Goal: Information Seeking & Learning: Find specific fact

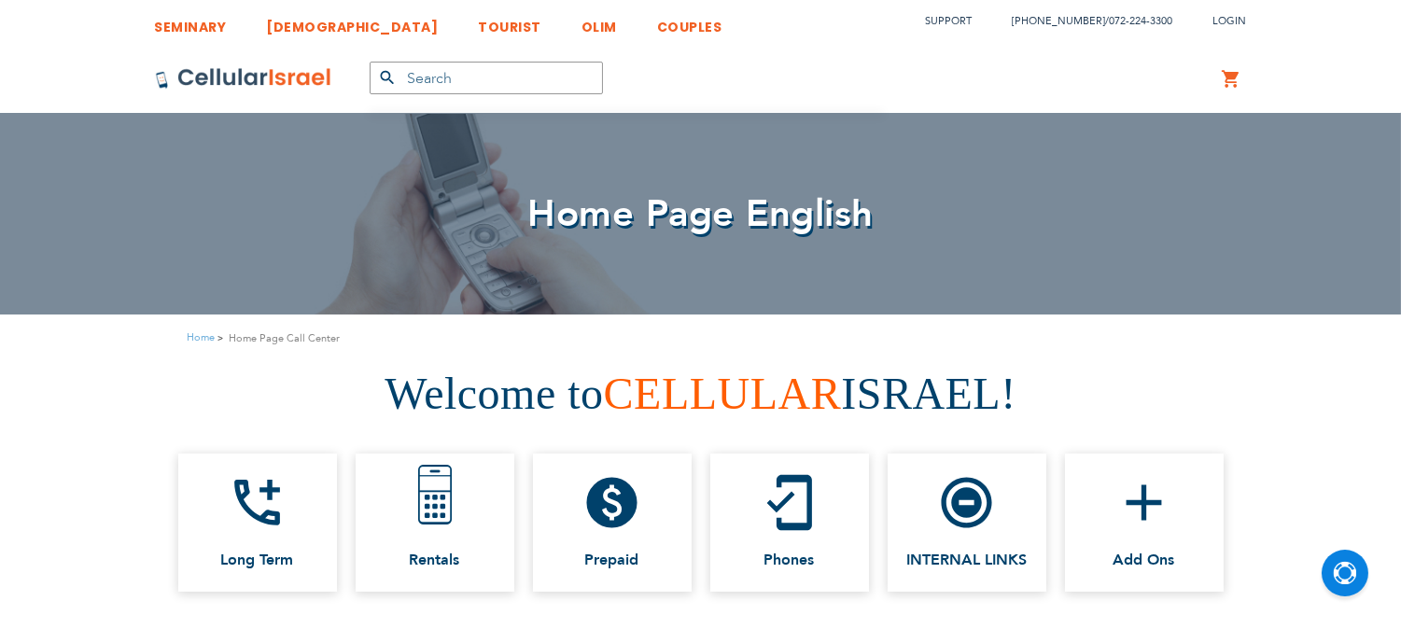
click at [506, 88] on input "text" at bounding box center [486, 78] width 233 height 33
type input "waze"
click at [370, 62] on button "submit" at bounding box center [388, 78] width 37 height 33
click at [421, 87] on input "text" at bounding box center [486, 78] width 233 height 33
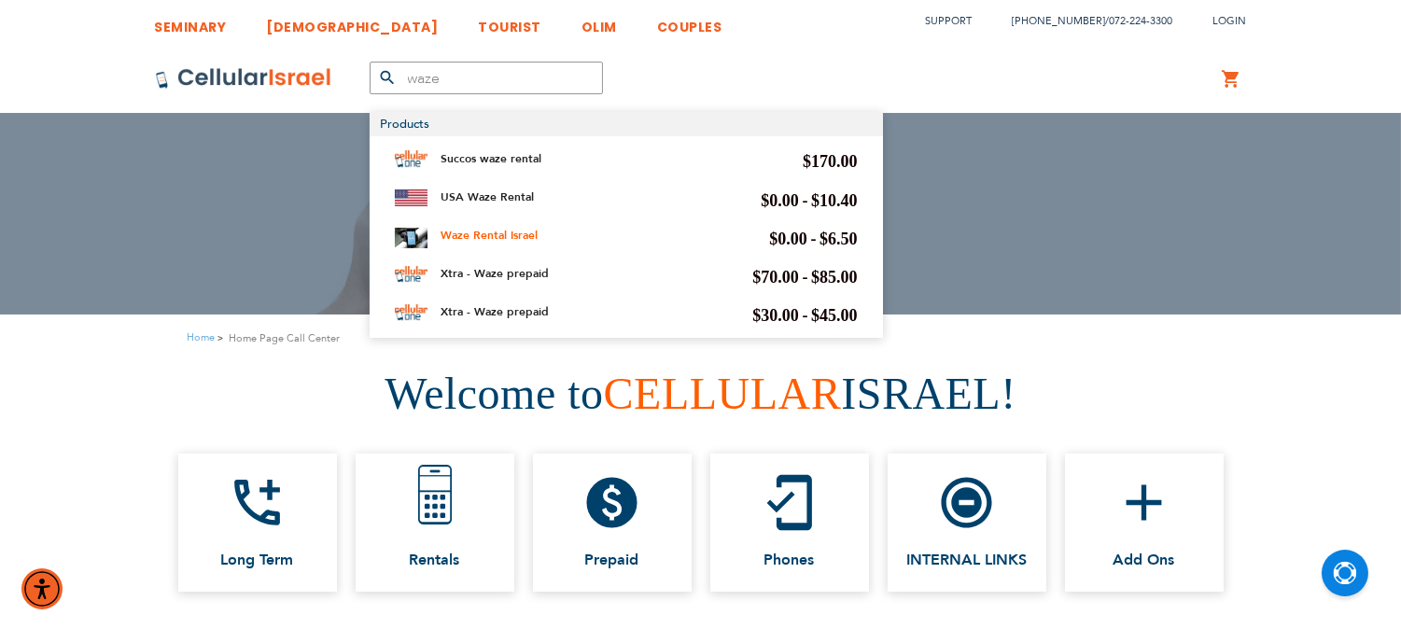
type input "waze"
click at [467, 230] on link "Waze Rental Israel" at bounding box center [489, 235] width 97 height 15
